Goal: Task Accomplishment & Management: Manage account settings

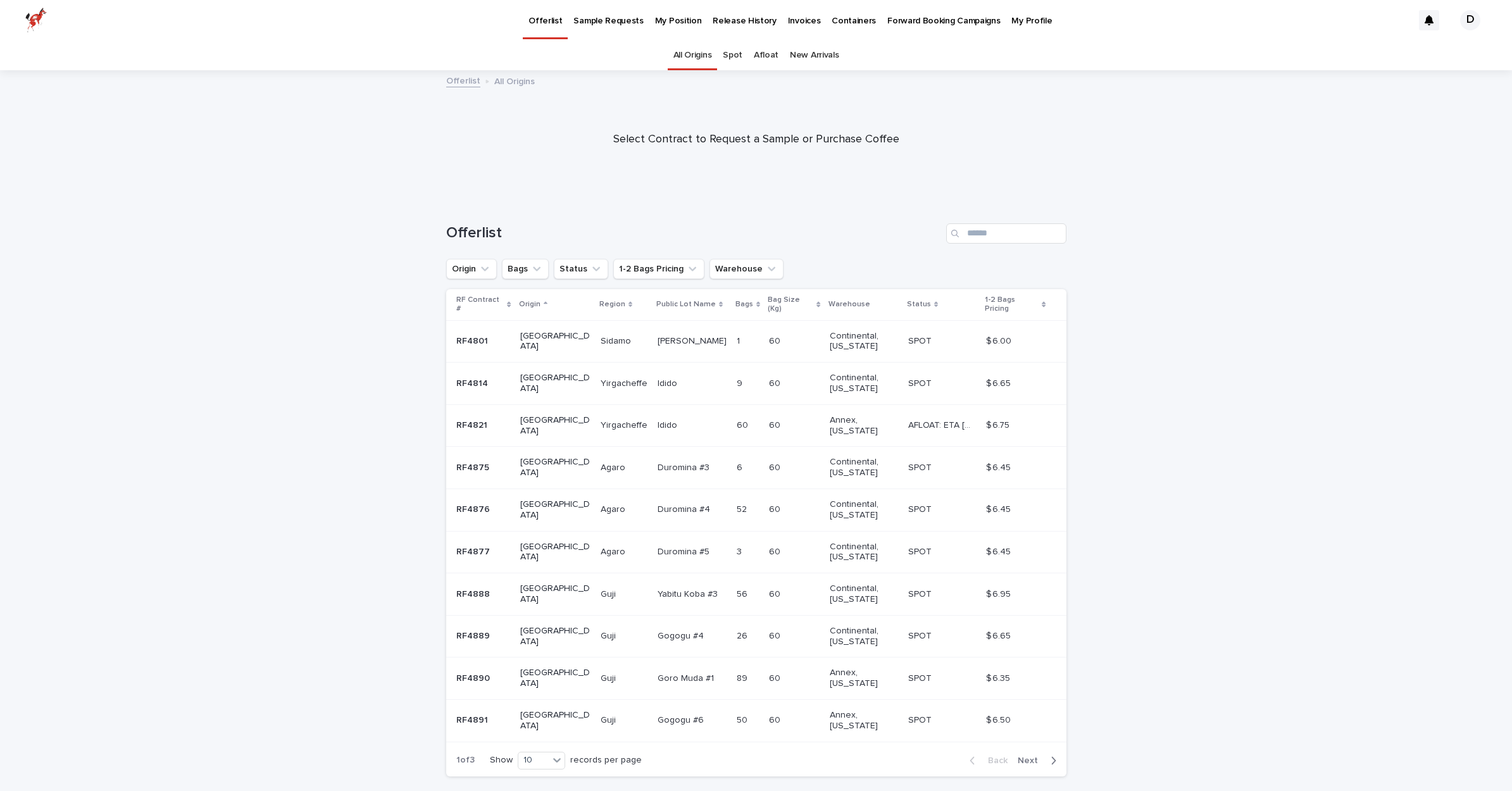
click at [650, 19] on div "My Position" at bounding box center [679, 13] width 58 height 27
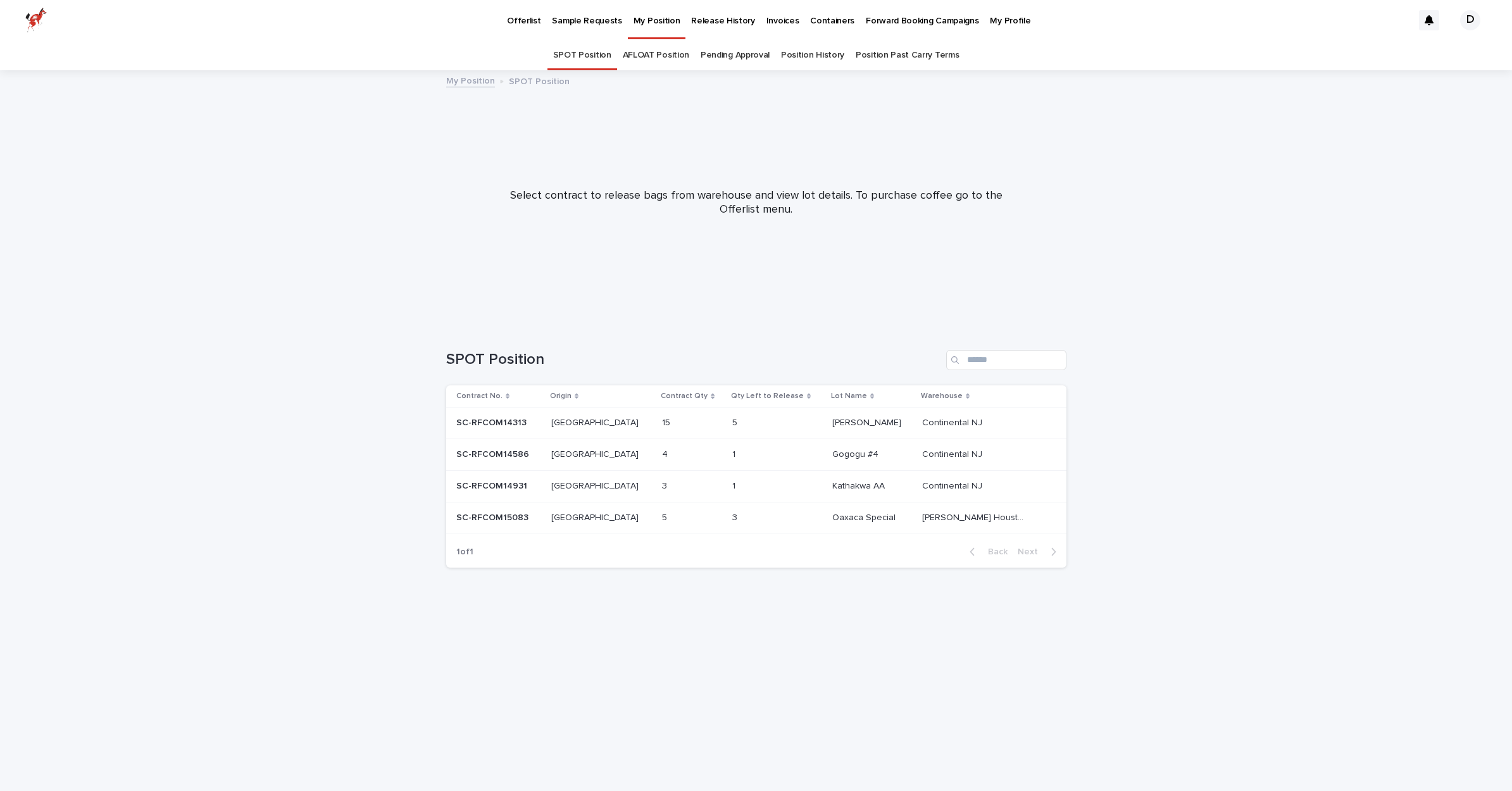
click at [769, 422] on p at bounding box center [758, 423] width 52 height 11
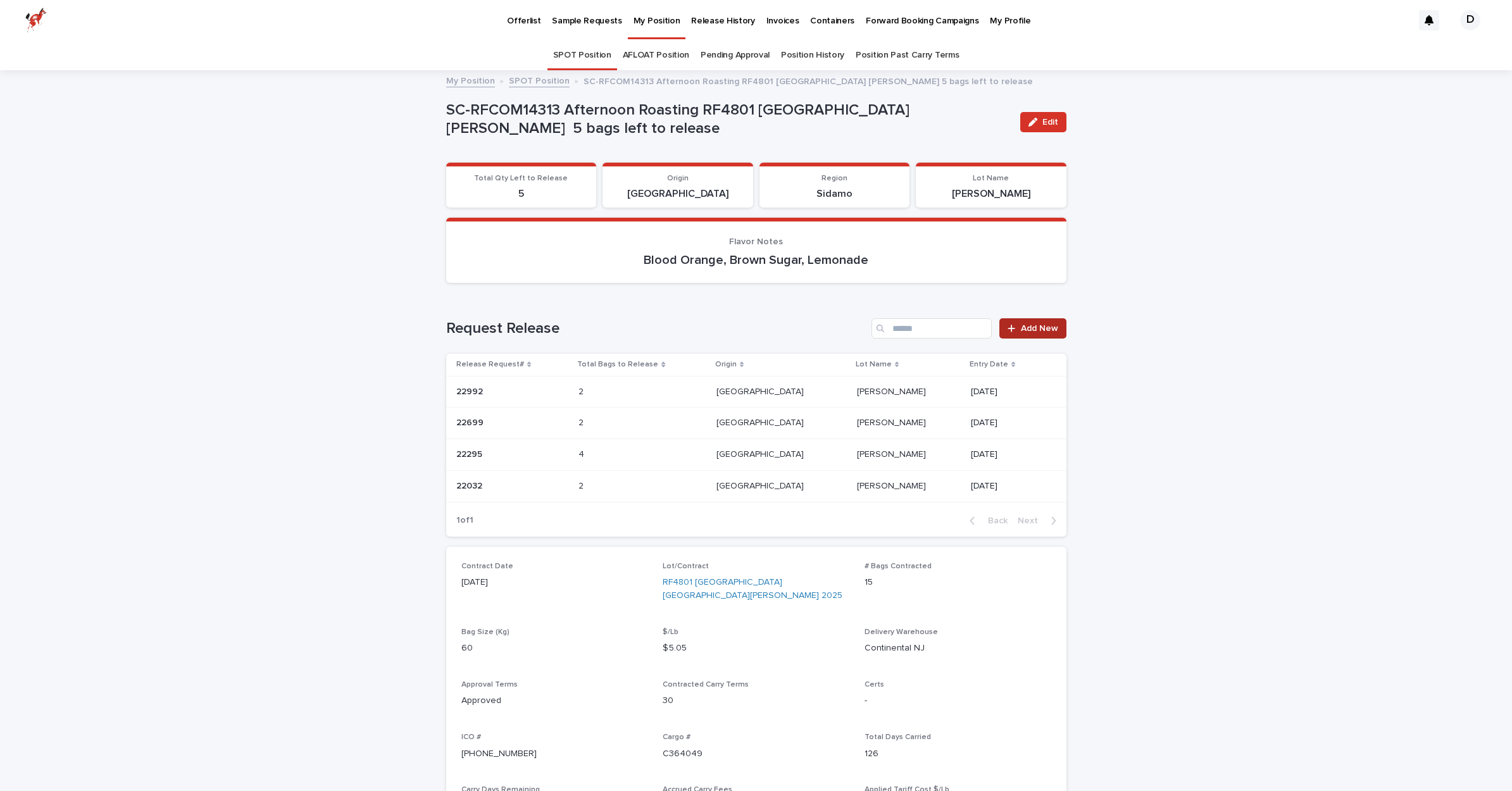
click at [1032, 327] on span "Add New" at bounding box center [1040, 328] width 37 height 9
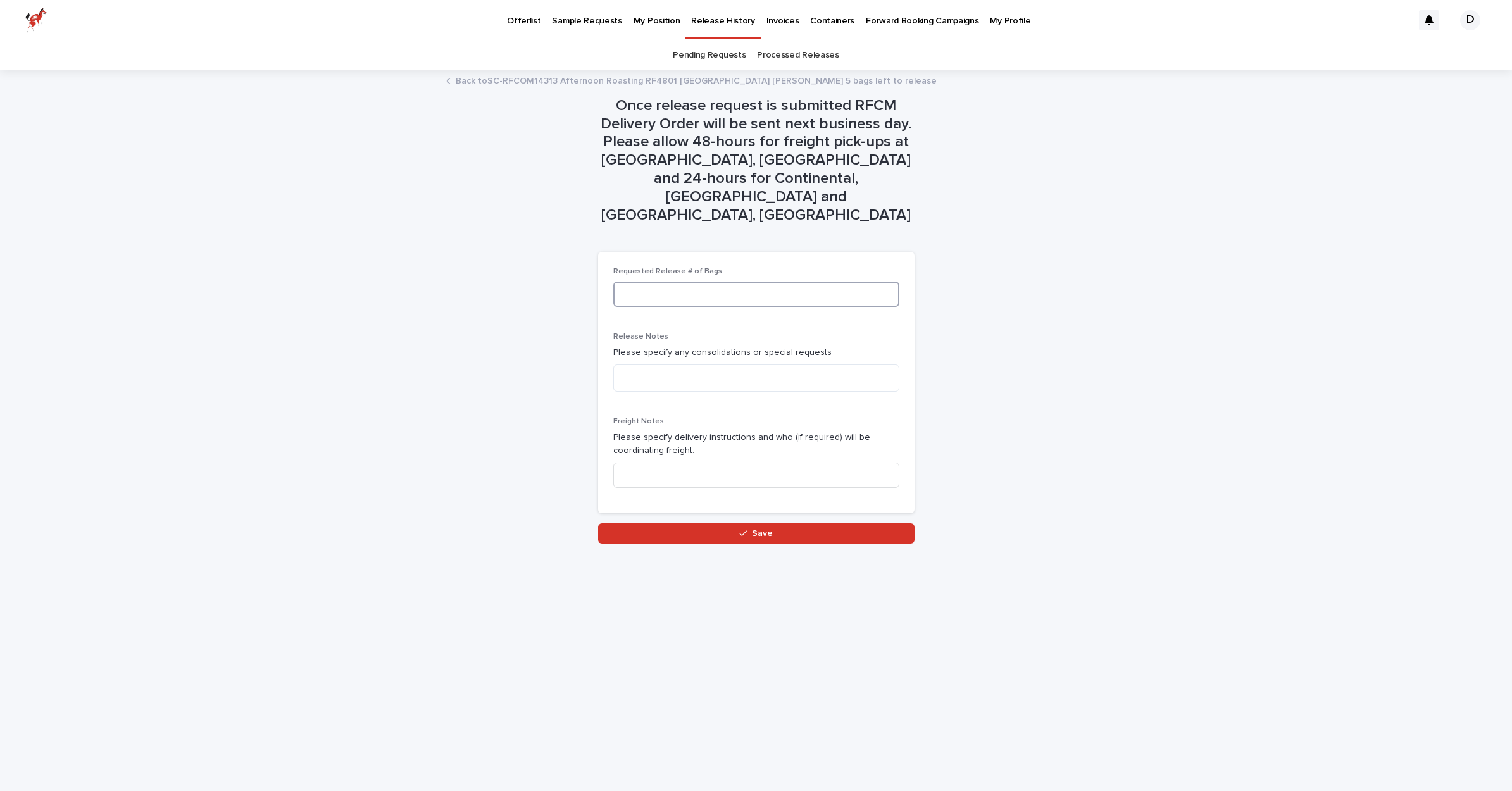
click at [655, 282] on input at bounding box center [756, 294] width 286 height 25
type input "*"
click at [689, 462] on input at bounding box center [756, 475] width 286 height 25
type input "**********"
click at [791, 523] on button "Save" at bounding box center [756, 533] width 316 height 21
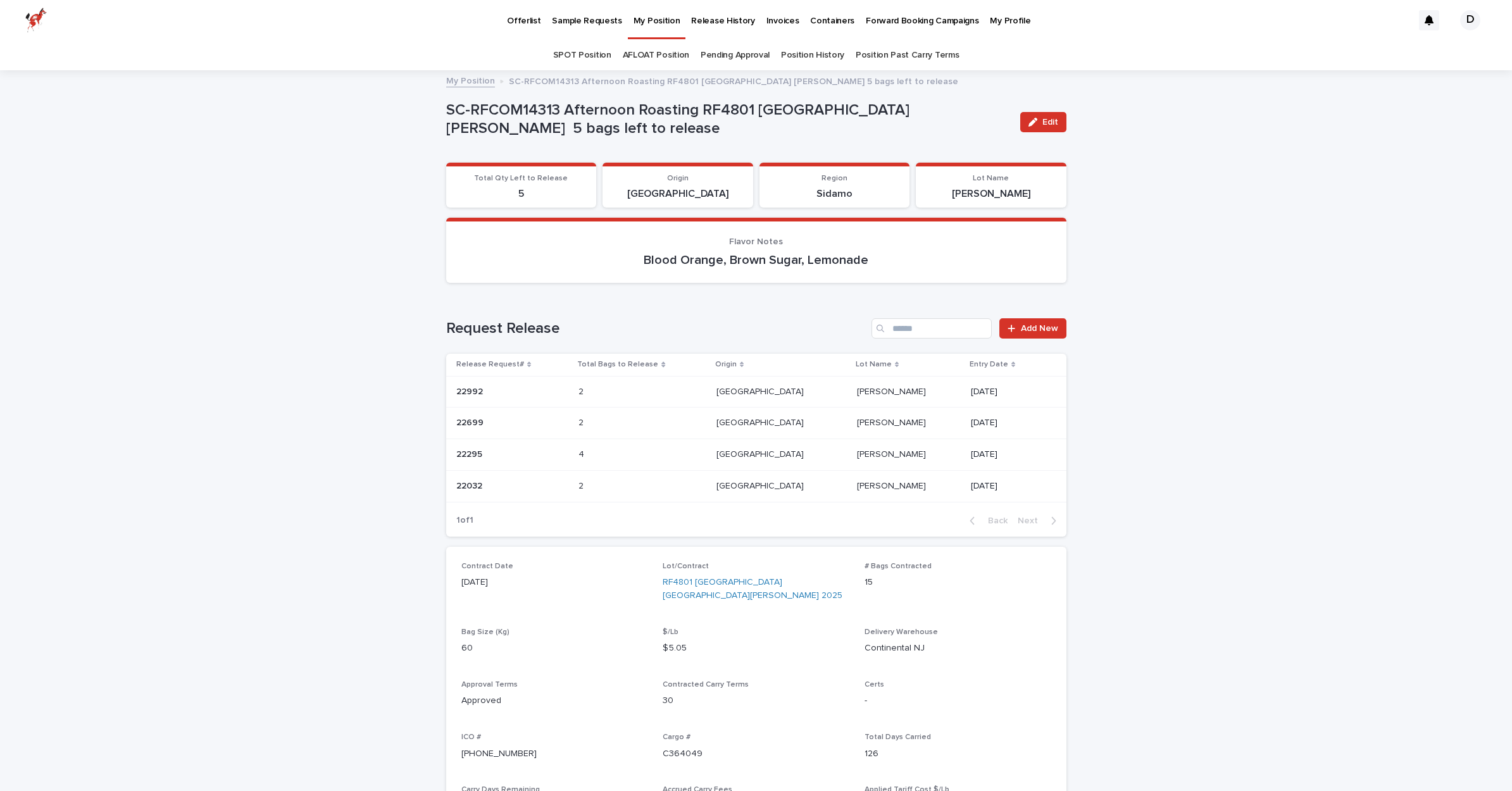
click at [656, 20] on p "My Position" at bounding box center [657, 13] width 47 height 27
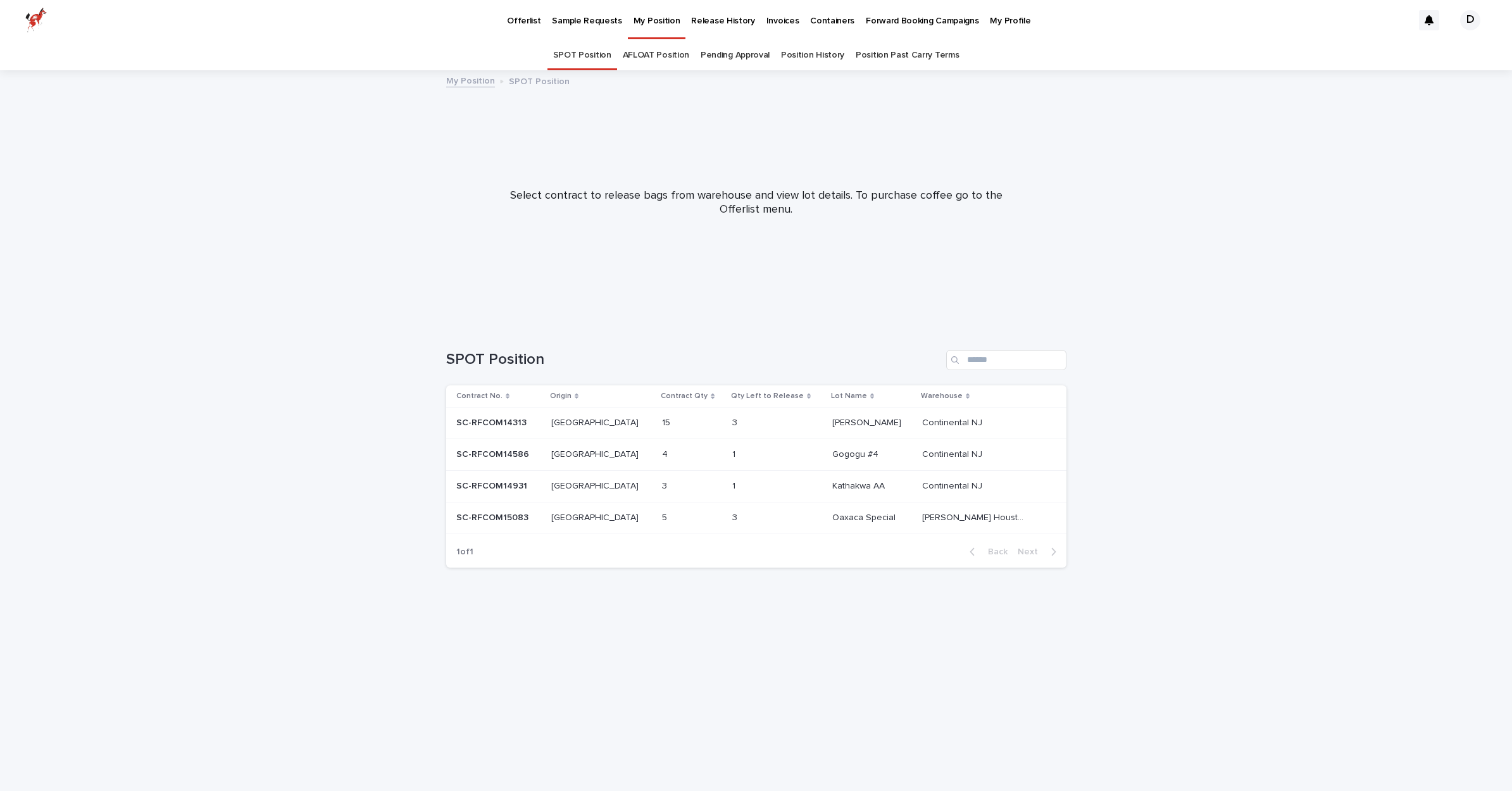
click at [777, 454] on div "1 1" at bounding box center [777, 454] width 90 height 21
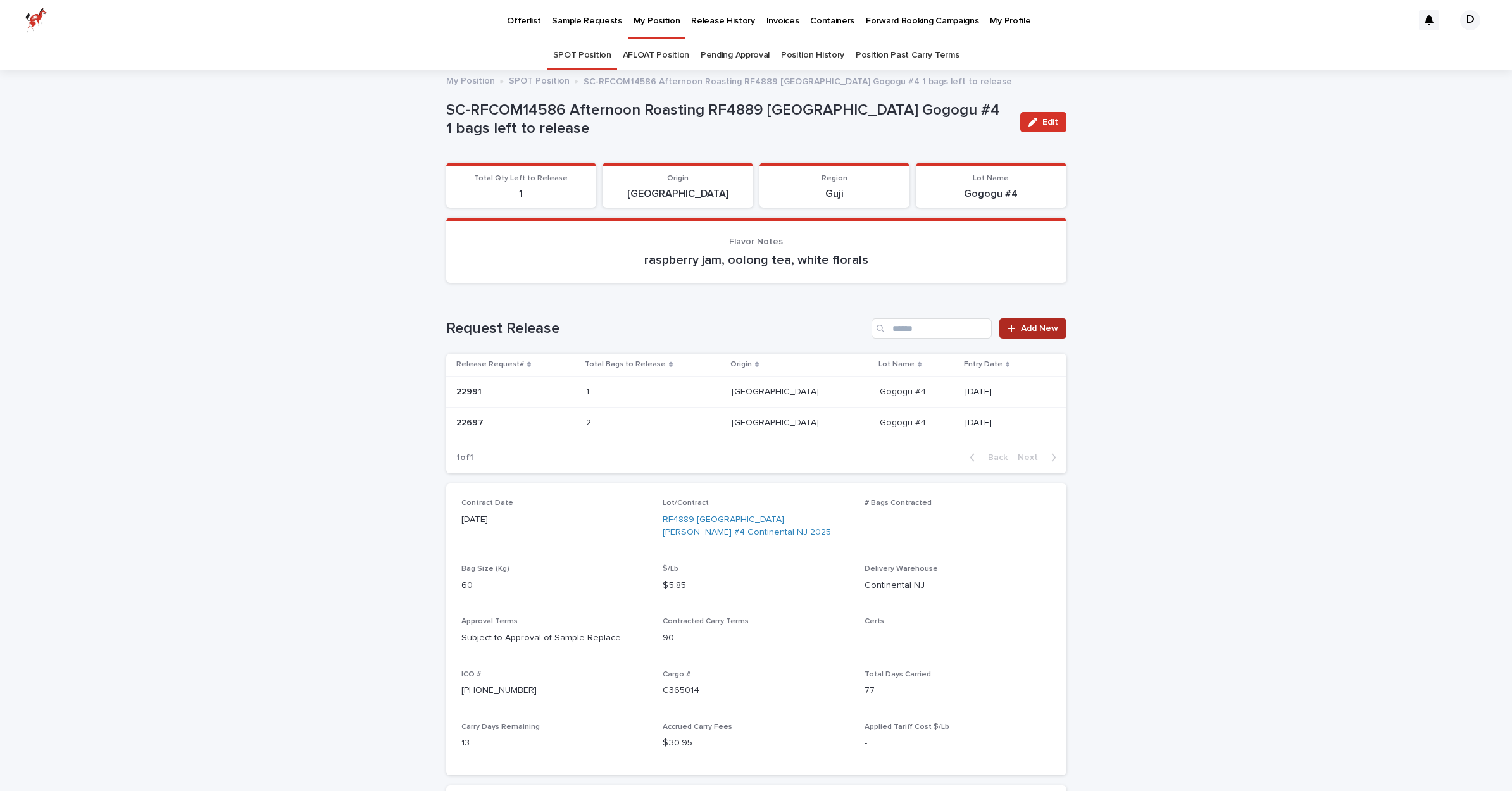
click at [1035, 327] on span "Add New" at bounding box center [1040, 328] width 37 height 9
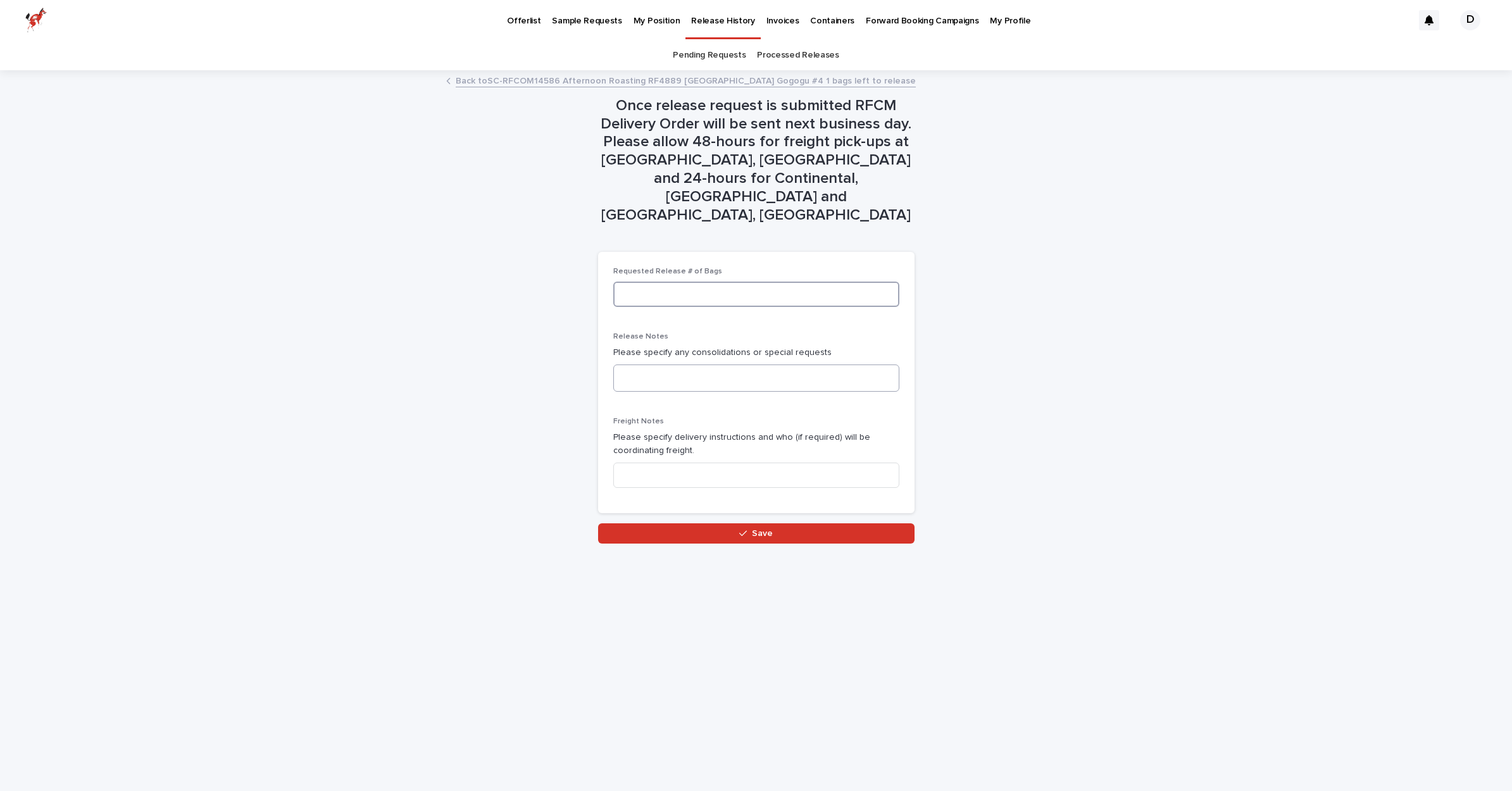
drag, startPoint x: 670, startPoint y: 254, endPoint x: 705, endPoint y: 330, distance: 83.7
click at [669, 282] on input at bounding box center [756, 294] width 286 height 25
type input "*"
drag, startPoint x: 759, startPoint y: 443, endPoint x: 752, endPoint y: 440, distance: 7.6
click at [758, 462] on input at bounding box center [756, 475] width 286 height 25
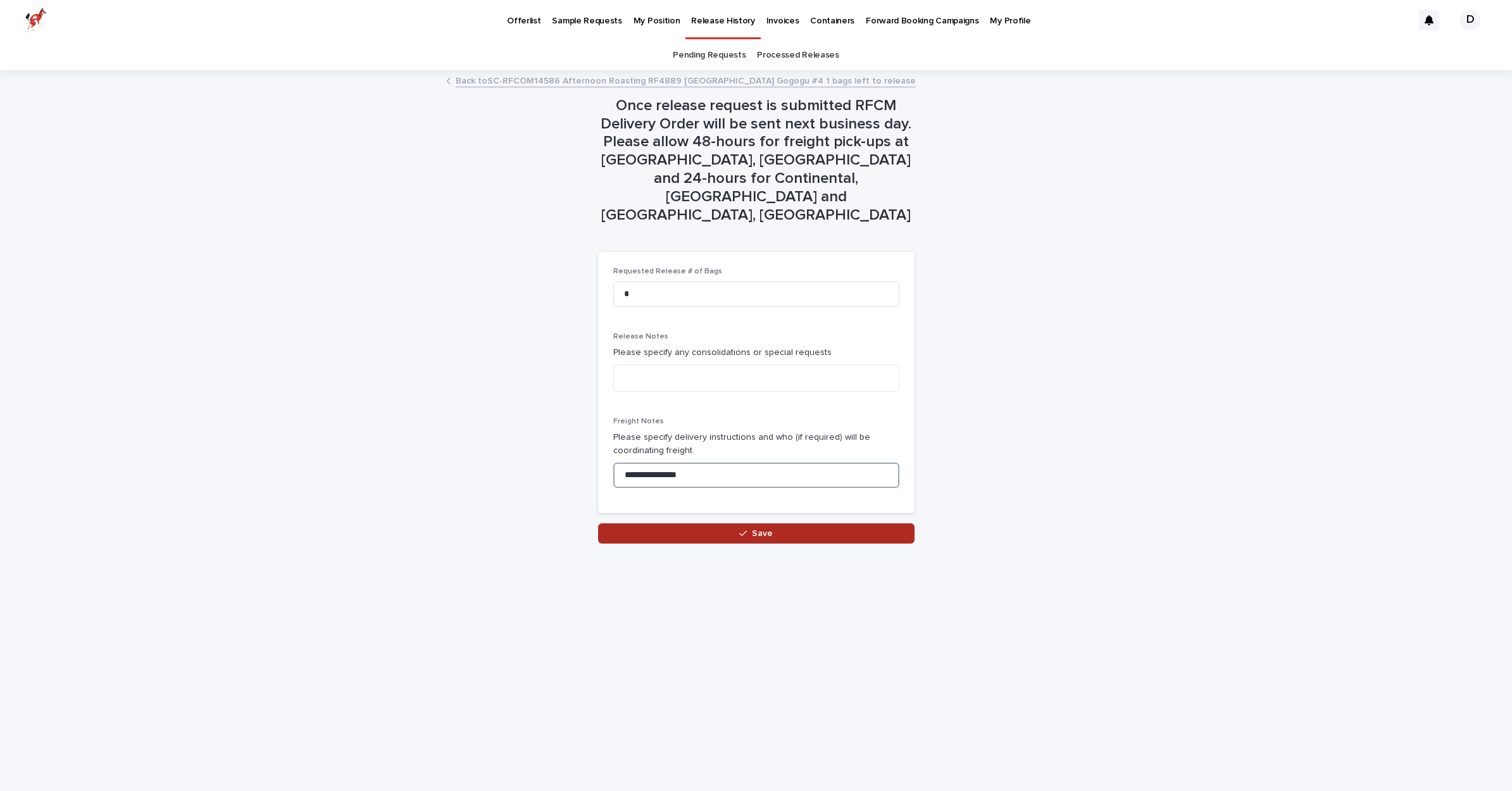
type input "**********"
click at [782, 523] on button "Save" at bounding box center [756, 533] width 316 height 21
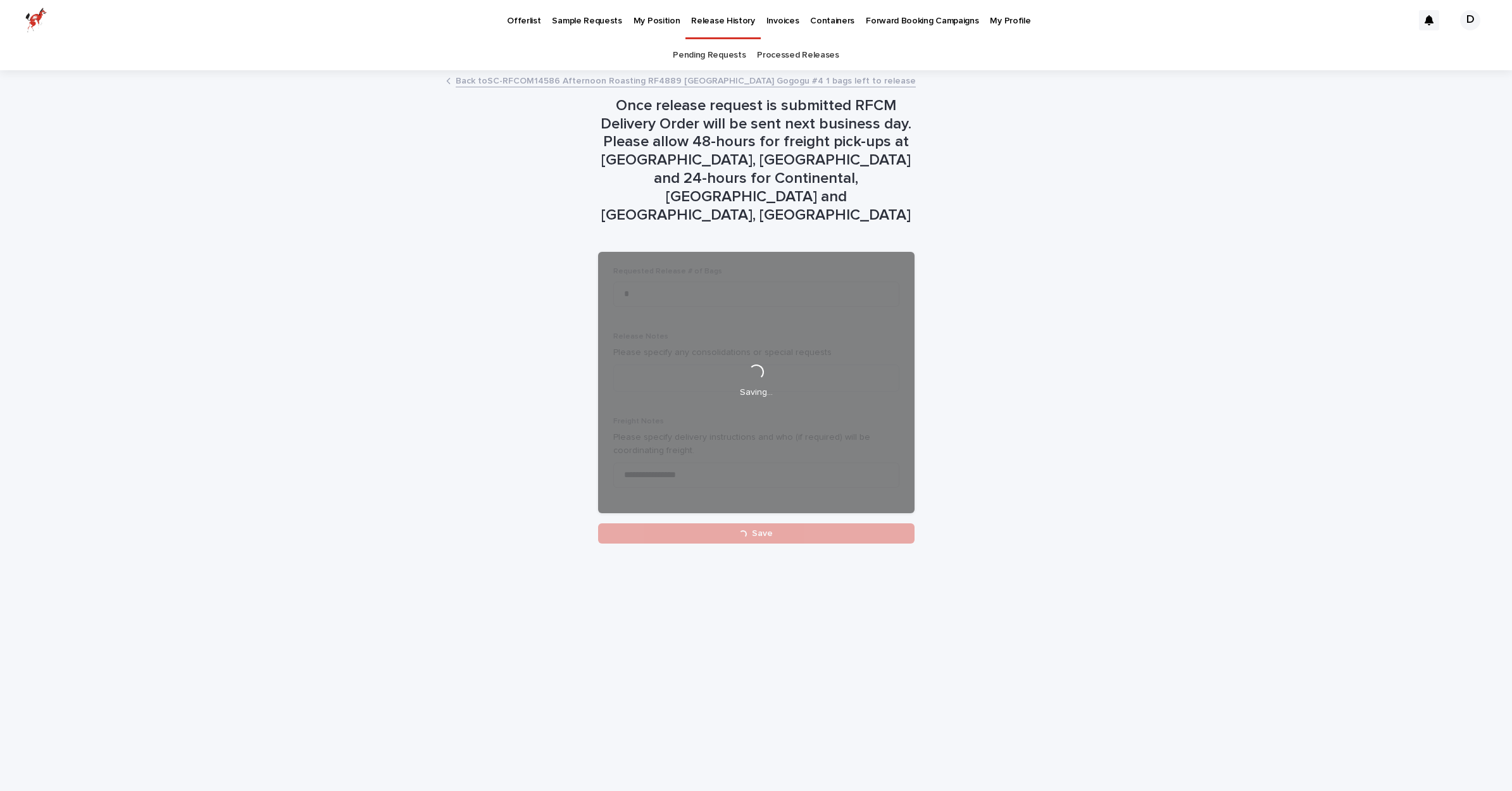
click at [654, 22] on p "My Position" at bounding box center [657, 13] width 47 height 27
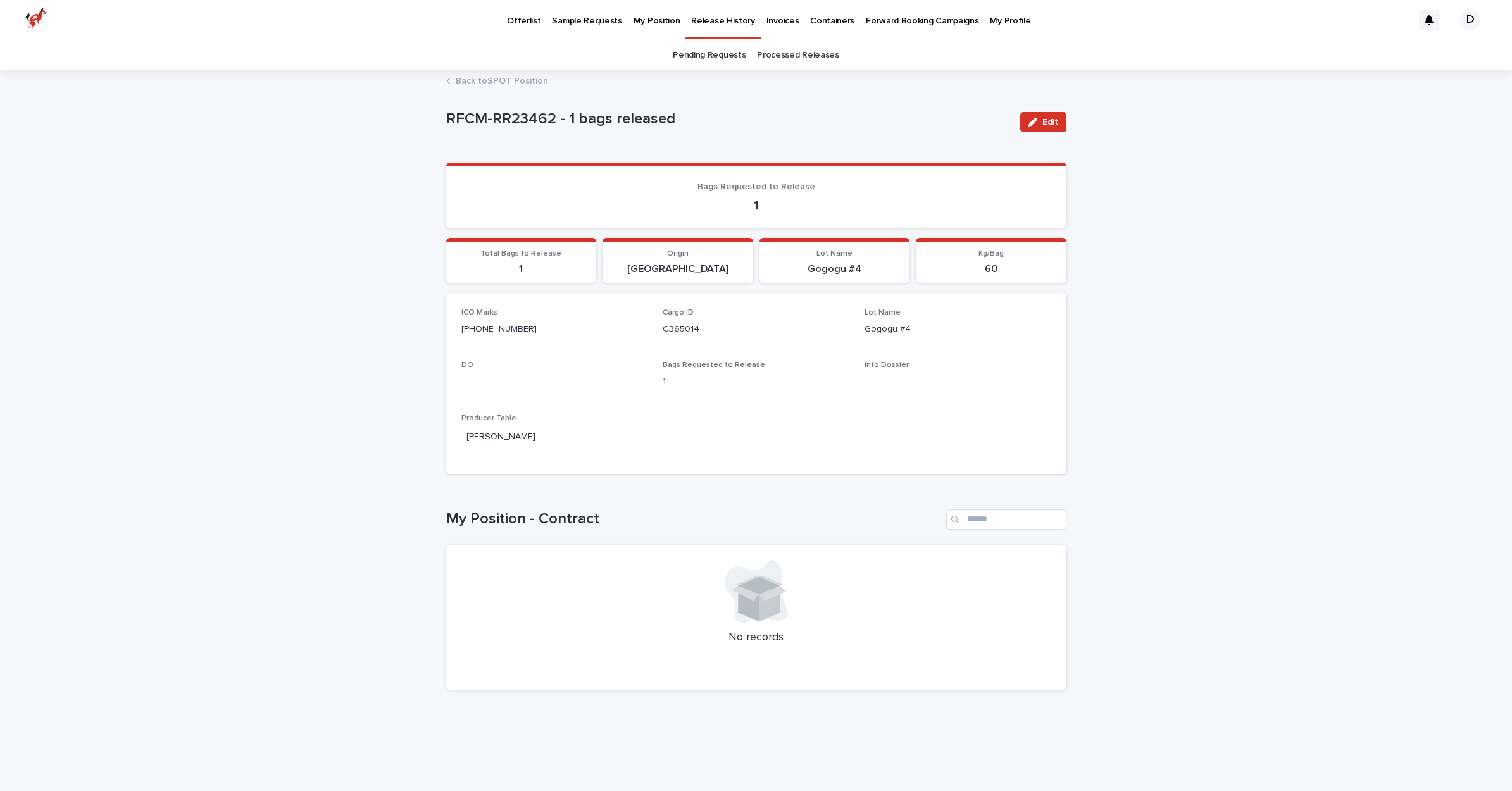
click at [638, 25] on p "My Position" at bounding box center [657, 13] width 47 height 27
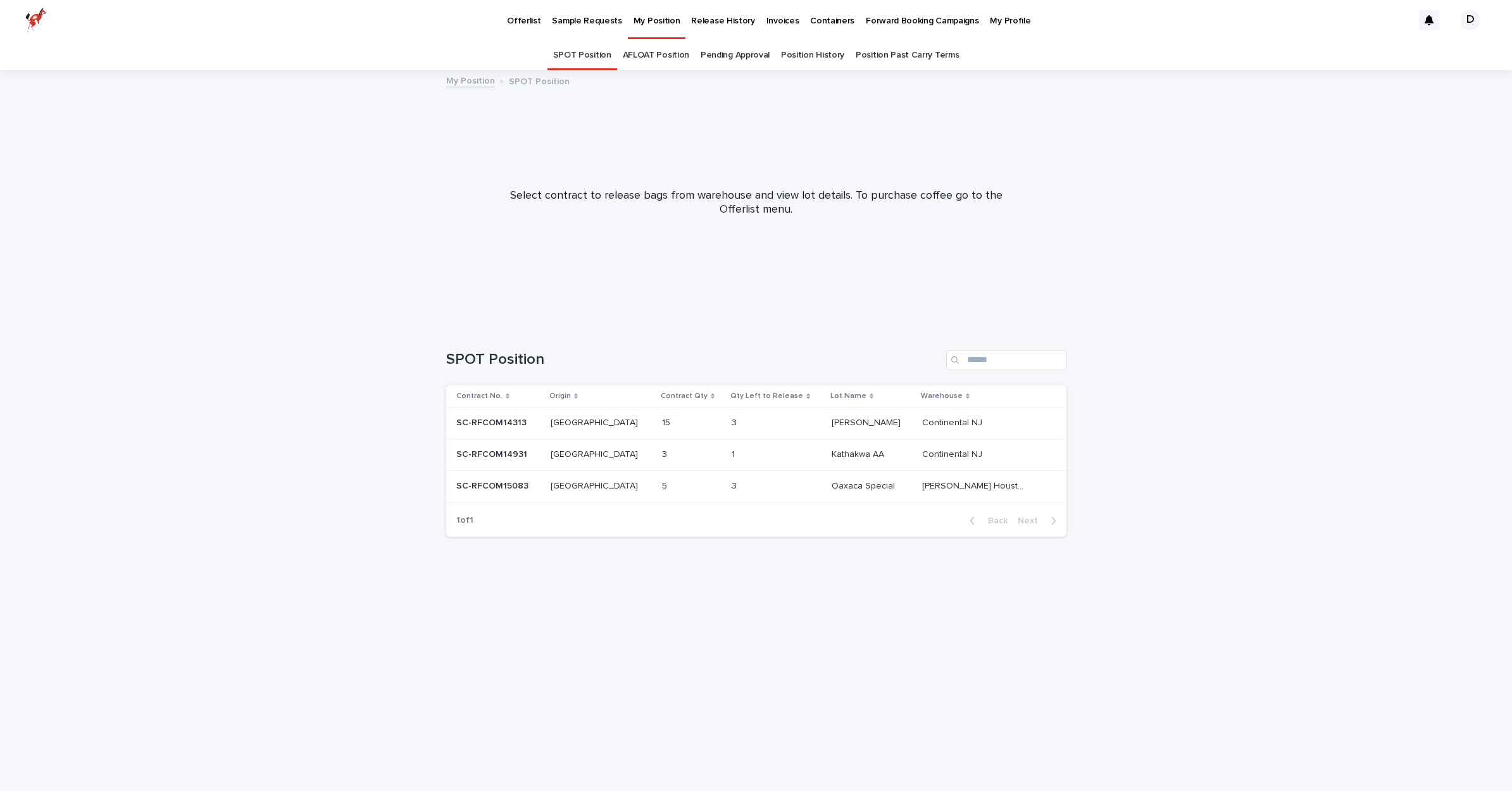
click at [784, 454] on div "1 1" at bounding box center [776, 454] width 90 height 21
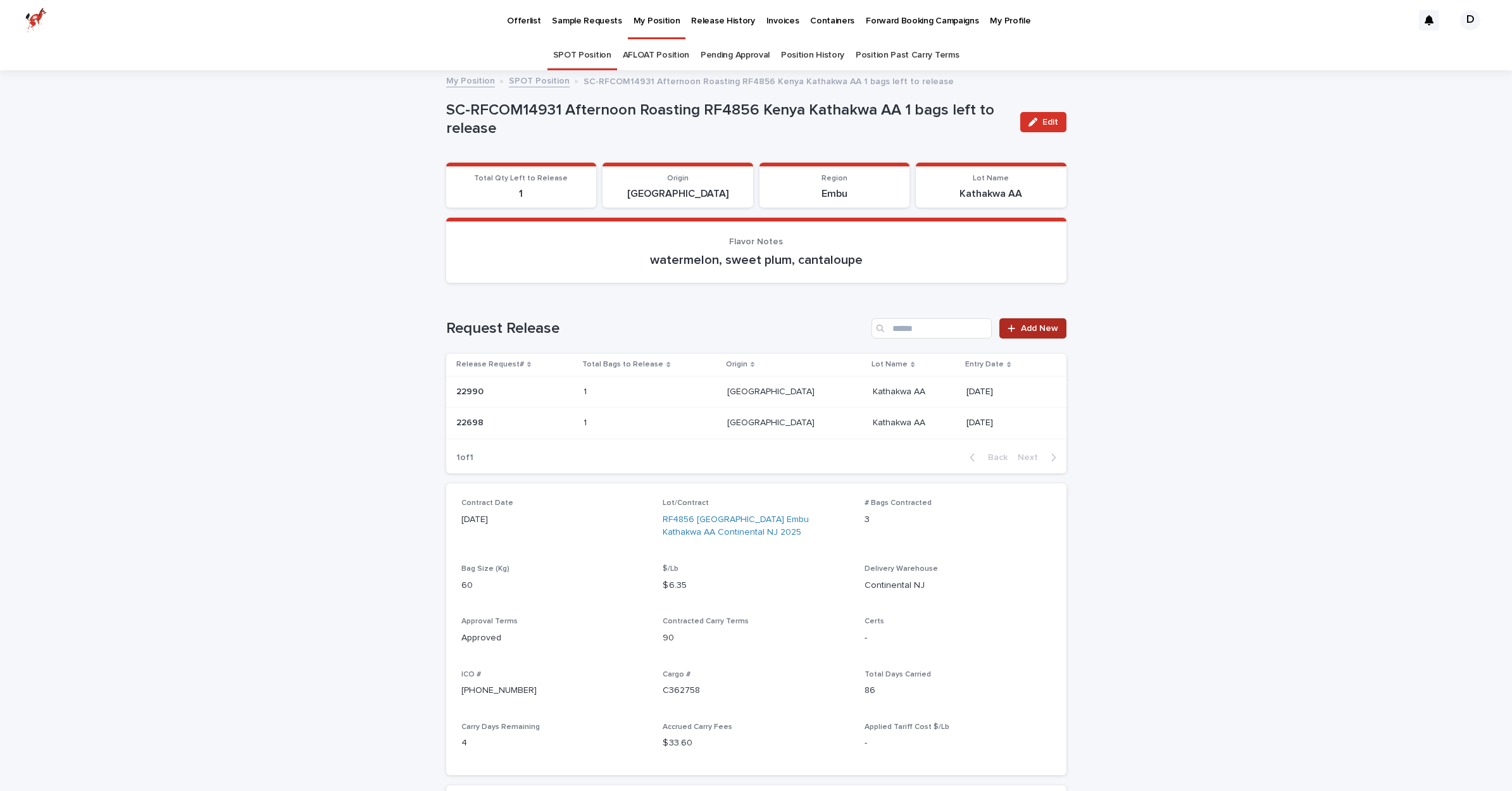
click at [1054, 324] on span "Add New" at bounding box center [1040, 328] width 37 height 9
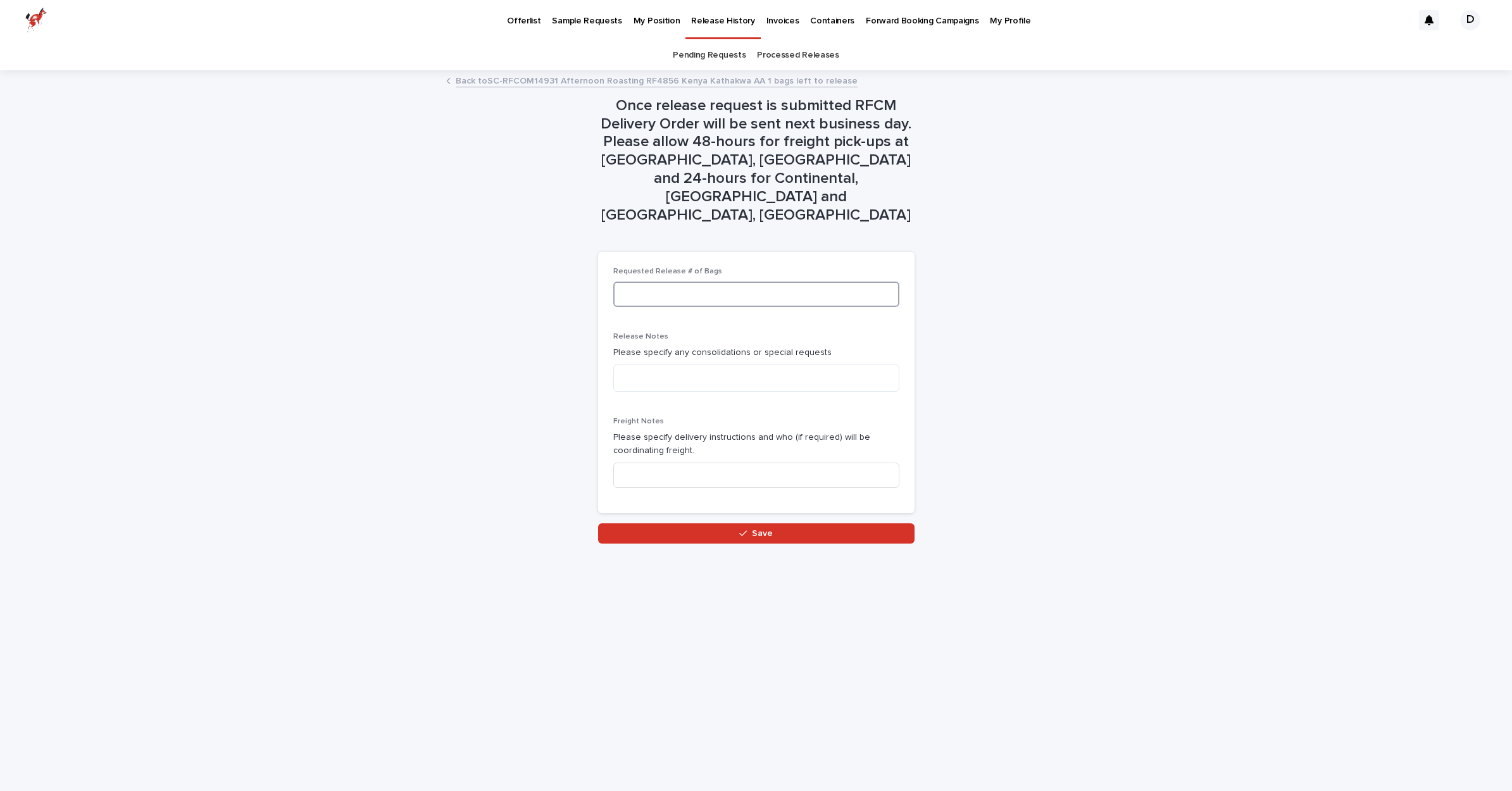
click at [669, 282] on input at bounding box center [756, 294] width 286 height 25
type input "*"
click at [739, 462] on input at bounding box center [756, 475] width 286 height 25
type input "**********"
drag, startPoint x: 784, startPoint y: 493, endPoint x: 774, endPoint y: 490, distance: 10.4
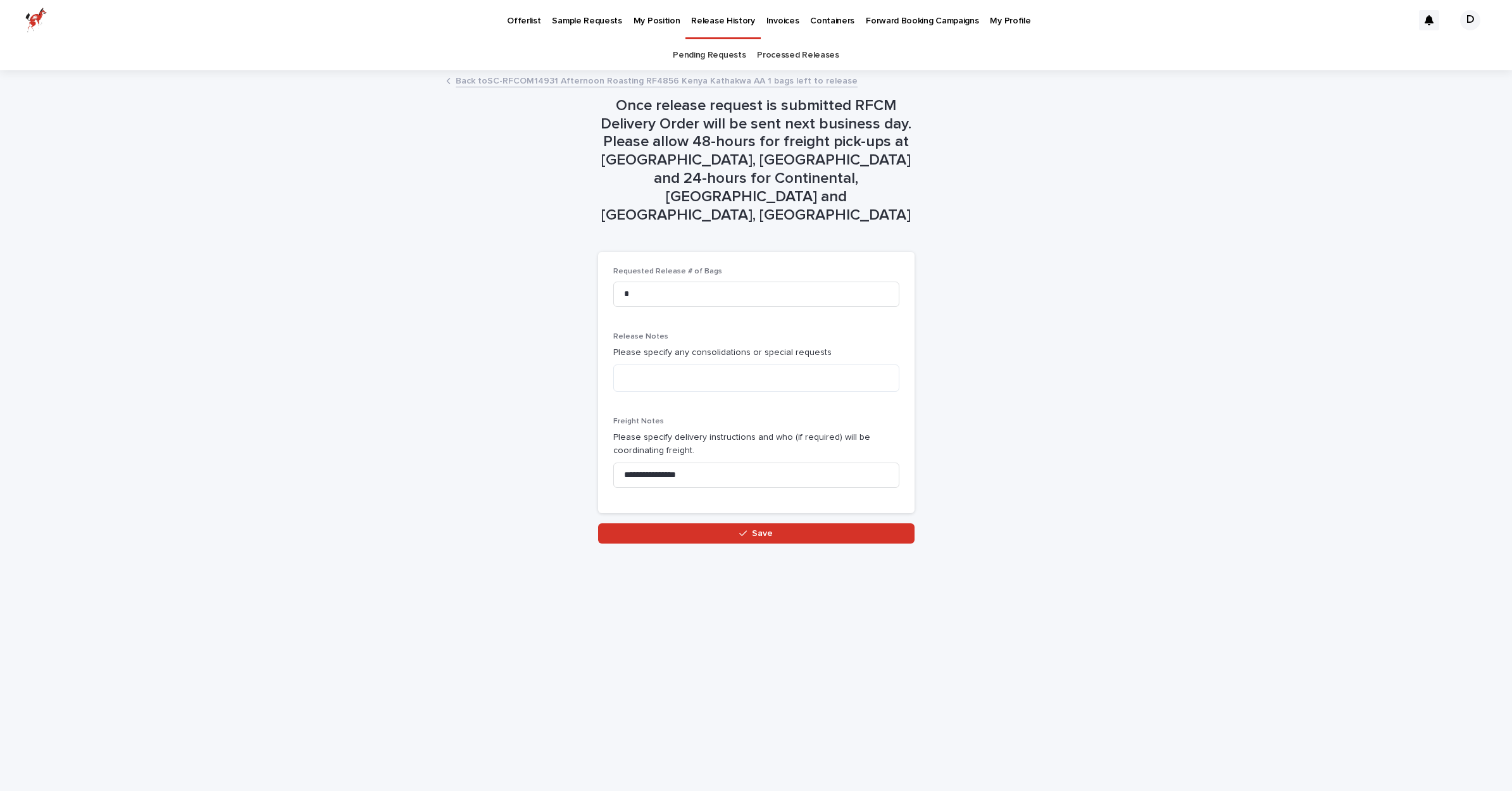
click at [783, 523] on button "Save" at bounding box center [756, 533] width 316 height 21
